Goal: Transaction & Acquisition: Book appointment/travel/reservation

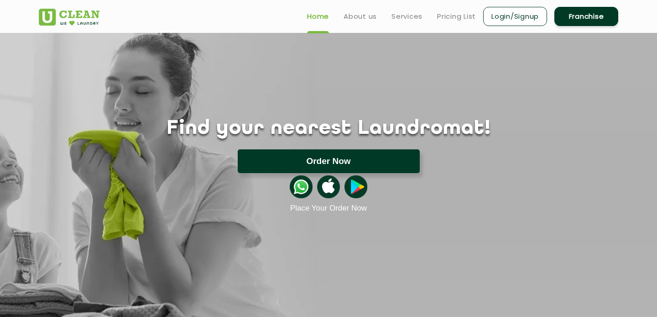
click at [365, 159] on button "Order Now" at bounding box center [329, 161] width 182 height 24
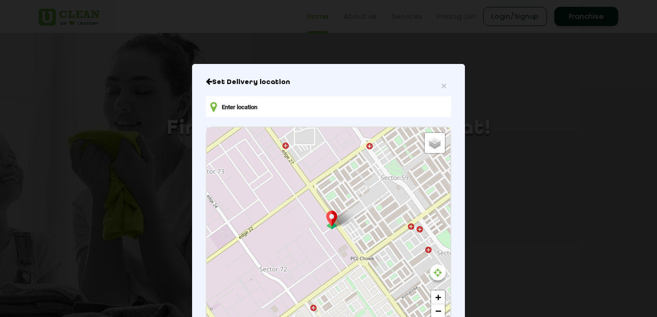
type input "[STREET_ADDRESS][PERSON_NAME]"
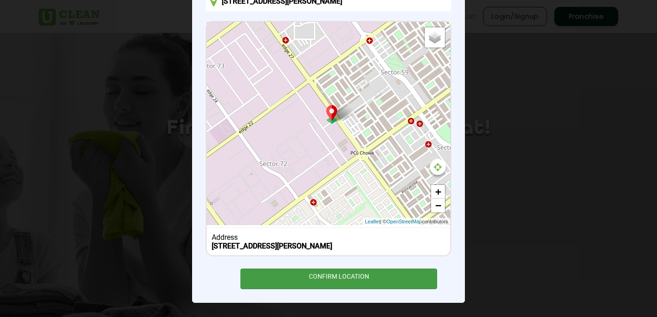
click at [379, 283] on div "CONFIRM LOCATION" at bounding box center [338, 278] width 197 height 21
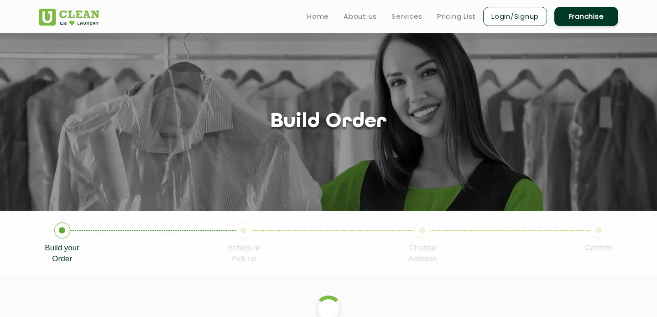
click at [520, 12] on link "Login/Signup" at bounding box center [515, 16] width 64 height 19
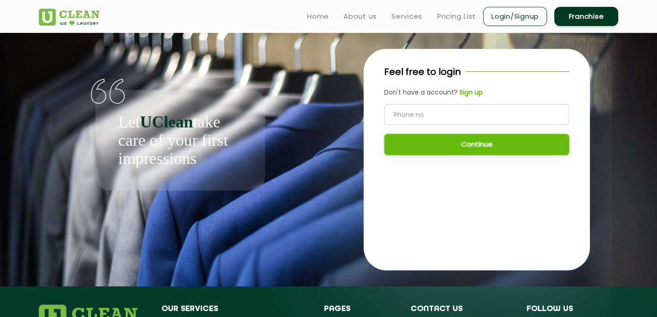
click at [461, 107] on input "tel" at bounding box center [476, 114] width 185 height 21
type input "8699000603"
click at [498, 147] on button "Continue" at bounding box center [476, 144] width 185 height 21
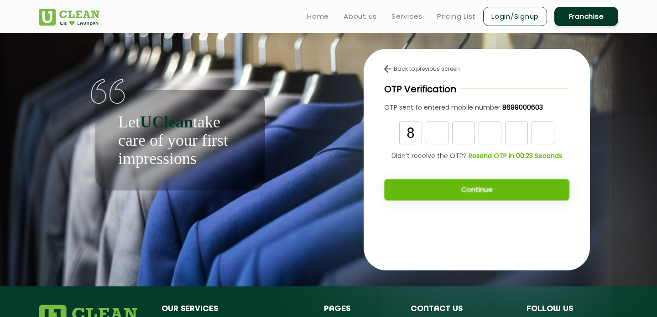
type input "8"
type input "4"
type input "5"
type input "4"
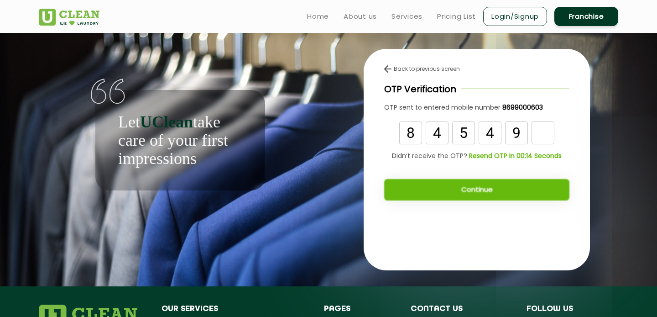
type input "9"
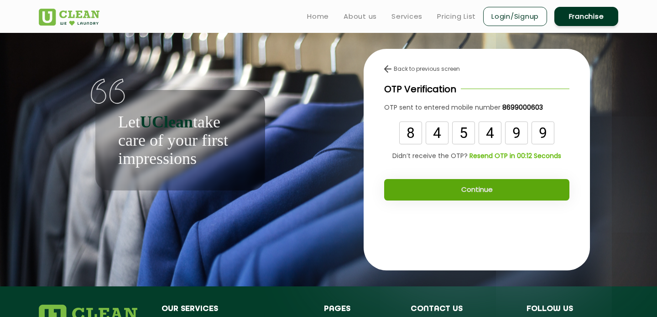
click at [542, 188] on button "Continue" at bounding box center [476, 189] width 185 height 21
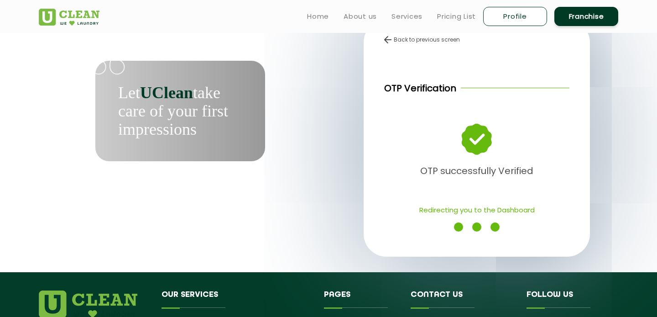
scroll to position [45, 0]
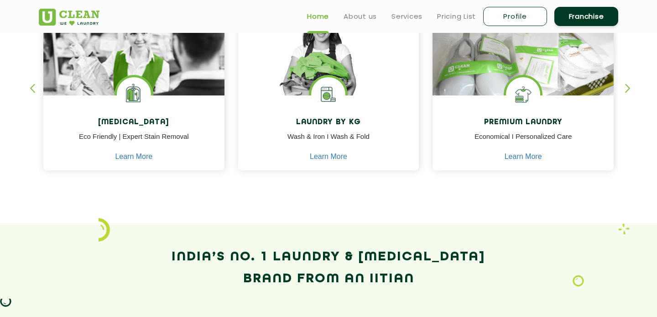
scroll to position [417, 0]
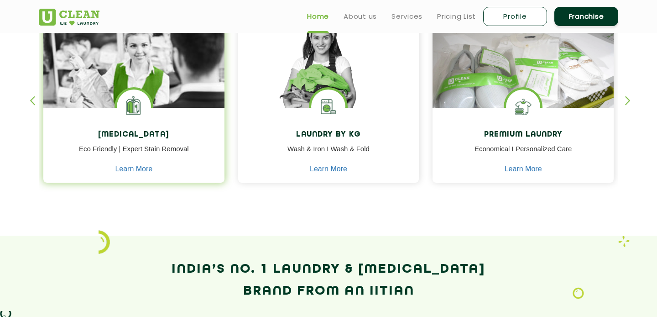
click at [115, 150] on p "Eco Friendly | Expert Stain Removal" at bounding box center [133, 154] width 167 height 21
click at [148, 166] on link "Learn More" at bounding box center [133, 169] width 37 height 8
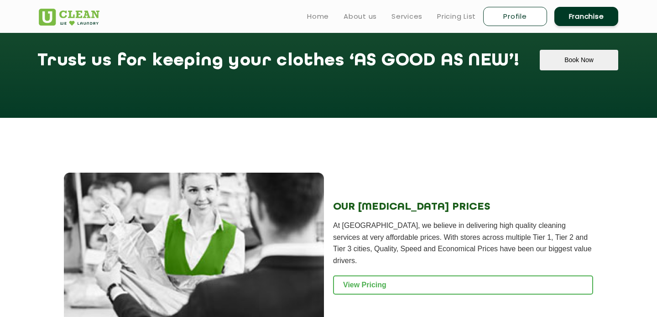
scroll to position [815, 0]
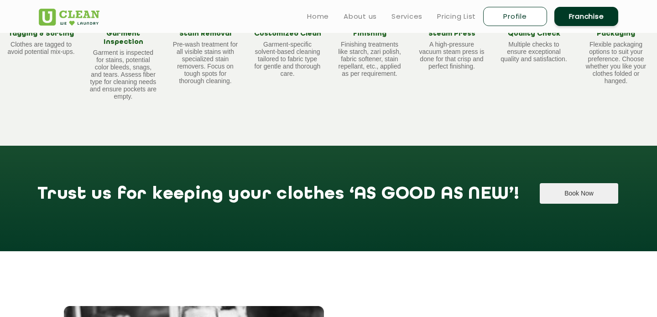
click at [553, 184] on button "Book Now" at bounding box center [579, 193] width 78 height 21
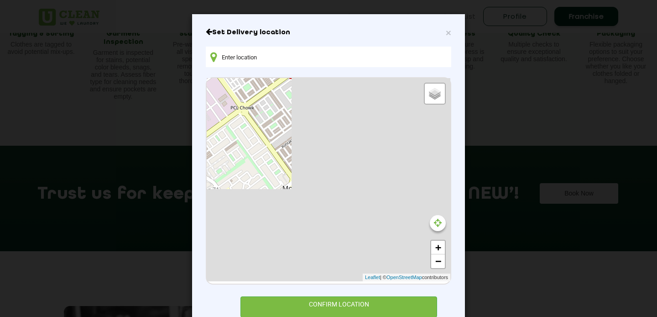
type input "C-127, Phase-8, Industrial Area, Sector 73, Sahibzada Ajit Singh Nagar, Punjab …"
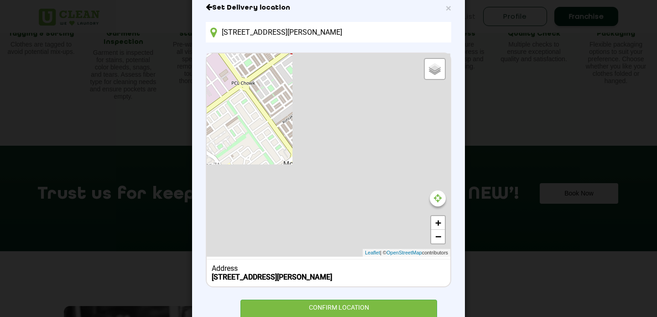
scroll to position [16, 0]
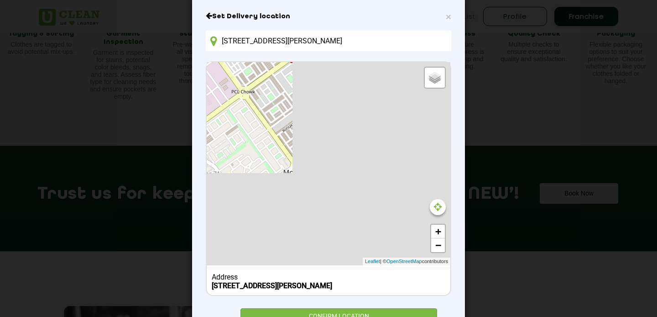
click at [396, 156] on div "Default Satellite + − Leaflet | © OpenStreetMap contributors" at bounding box center [329, 163] width 244 height 203
click at [435, 46] on input "C-127, Phase-8, Industrial Area, Sector 73, Sahibzada Ajit Singh Nagar, Punjab …" at bounding box center [328, 41] width 245 height 21
click at [436, 250] on link "−" at bounding box center [438, 245] width 14 height 14
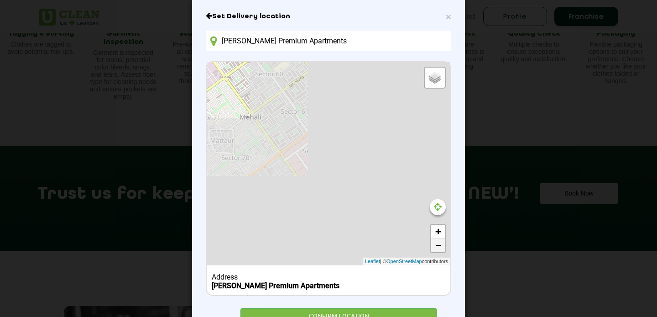
click at [436, 250] on link "−" at bounding box center [438, 245] width 14 height 14
drag, startPoint x: 367, startPoint y: 209, endPoint x: 433, endPoint y: 209, distance: 65.2
click at [434, 209] on div "Default Satellite + − Leaflet | © OpenStreetMap contributors" at bounding box center [329, 163] width 244 height 203
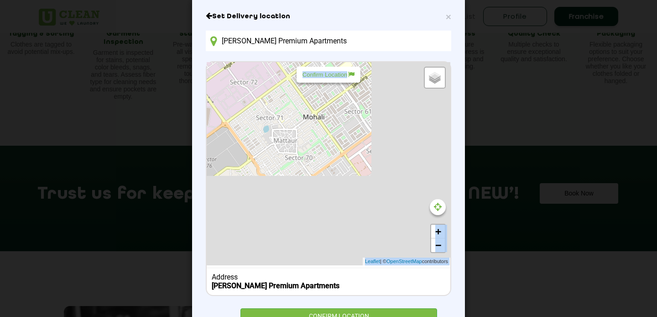
drag, startPoint x: 349, startPoint y: 78, endPoint x: 336, endPoint y: 120, distance: 43.7
click at [336, 120] on div "Default Satellite + − Leaflet | © OpenStreetMap contributors Confirm Location" at bounding box center [329, 163] width 244 height 203
click at [330, 155] on div "Default Satellite + − Leaflet | © OpenStreetMap contributors" at bounding box center [329, 163] width 244 height 203
click at [449, 16] on span "×" at bounding box center [448, 16] width 5 height 10
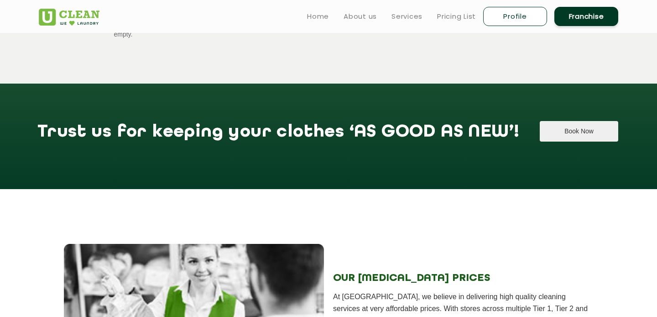
scroll to position [859, 0]
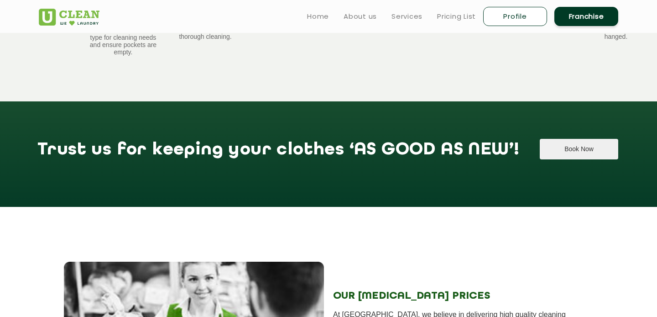
click at [540, 139] on button "Book Now" at bounding box center [579, 149] width 78 height 21
type input "C-127, Phase-8, Industrial Area, Sector 73, Sahibzada Ajit Singh Nagar, Punjab …"
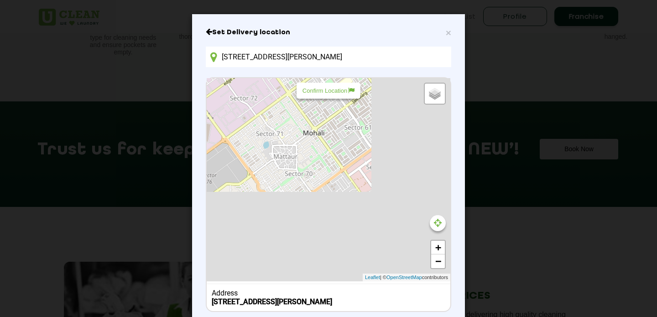
scroll to position [37, 0]
